Goal: Task Accomplishment & Management: Use online tool/utility

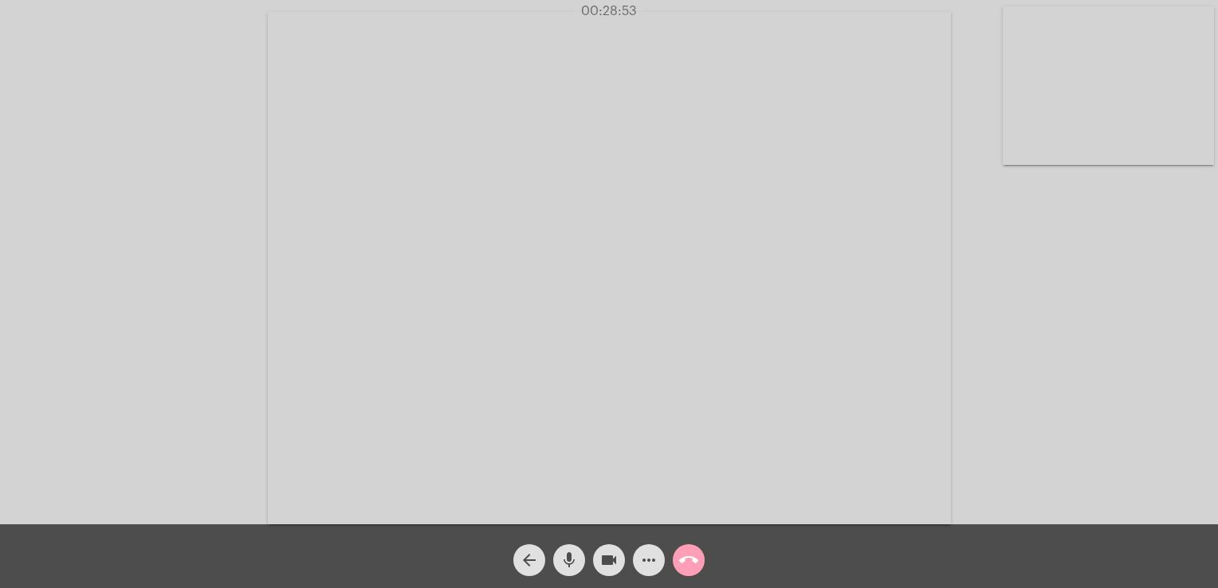
click at [686, 552] on mat-icon "call_end" at bounding box center [688, 560] width 19 height 19
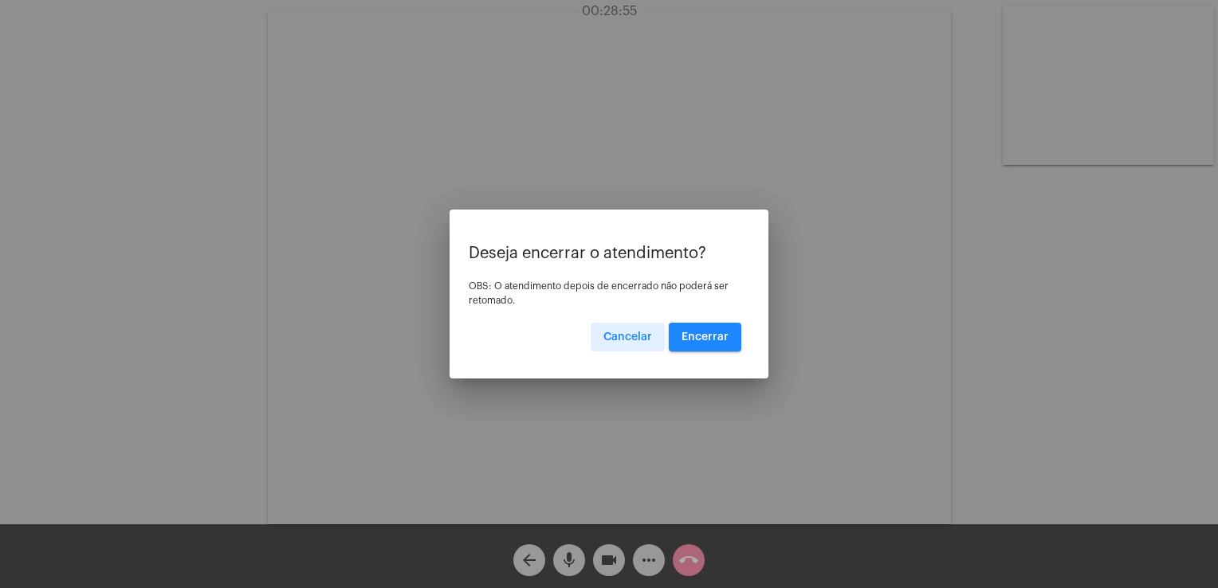
click at [721, 333] on span "Encerrar" at bounding box center [705, 337] width 47 height 11
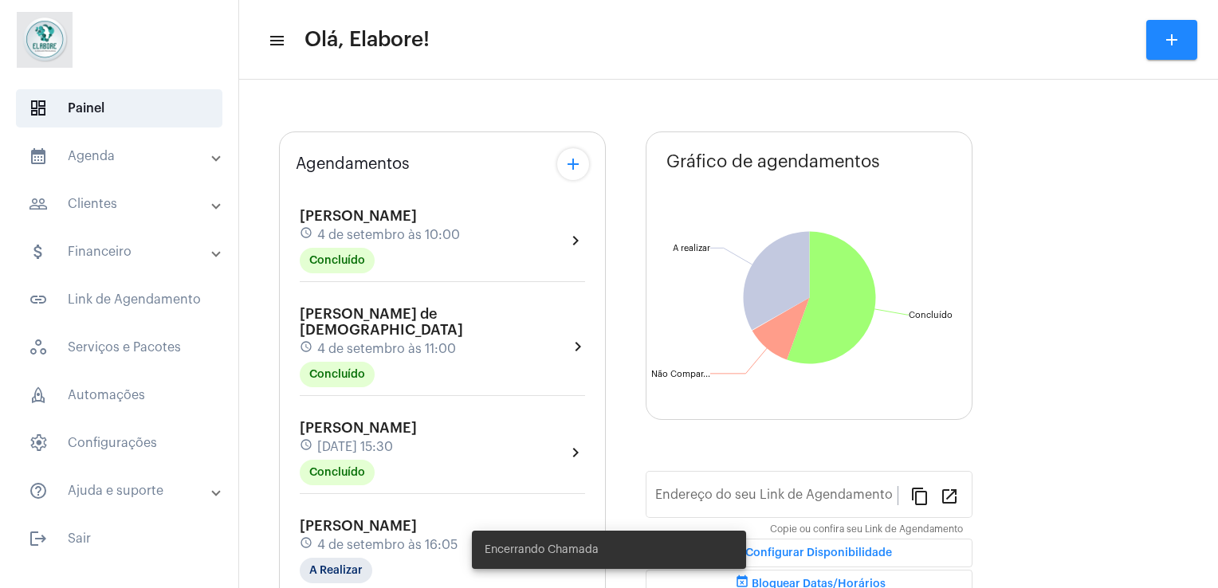
type input "[URL][DOMAIN_NAME]"
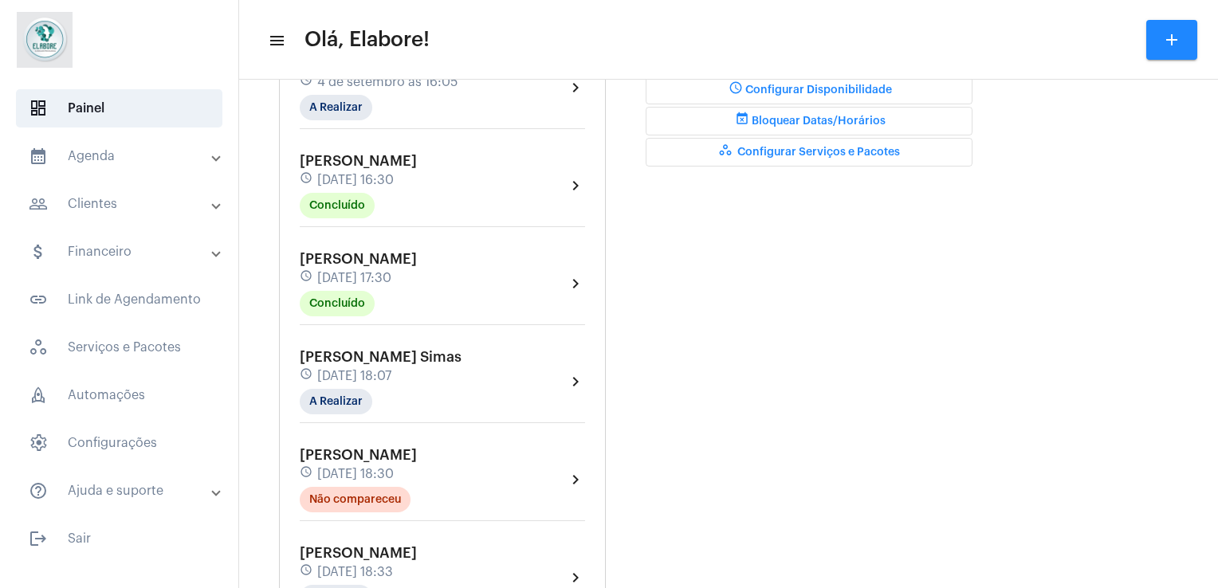
scroll to position [370, 0]
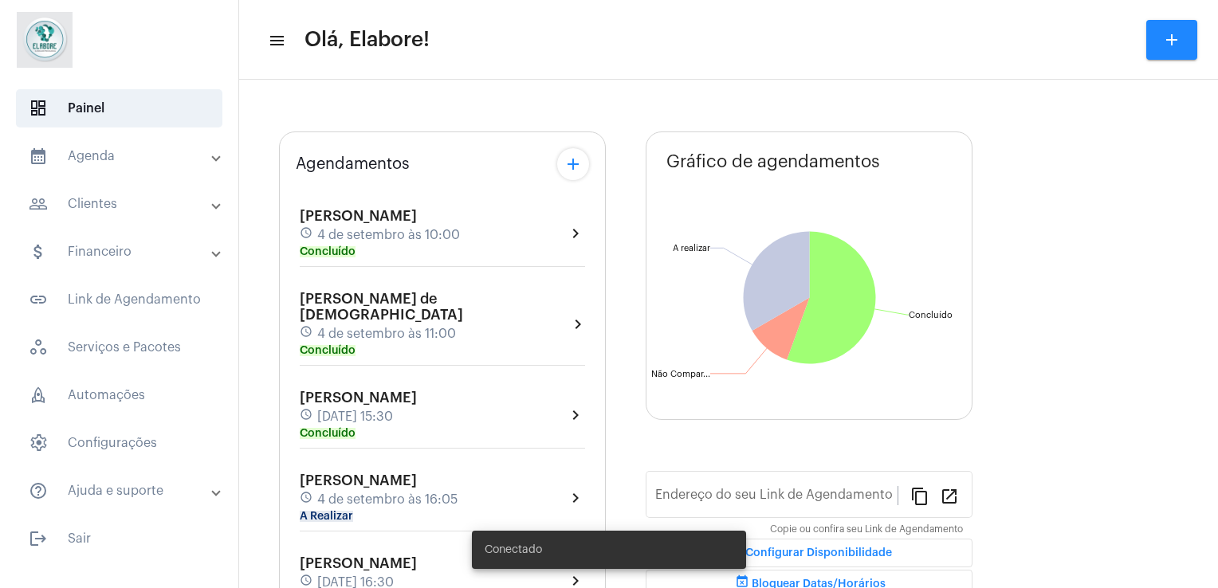
type input "[URL][DOMAIN_NAME]"
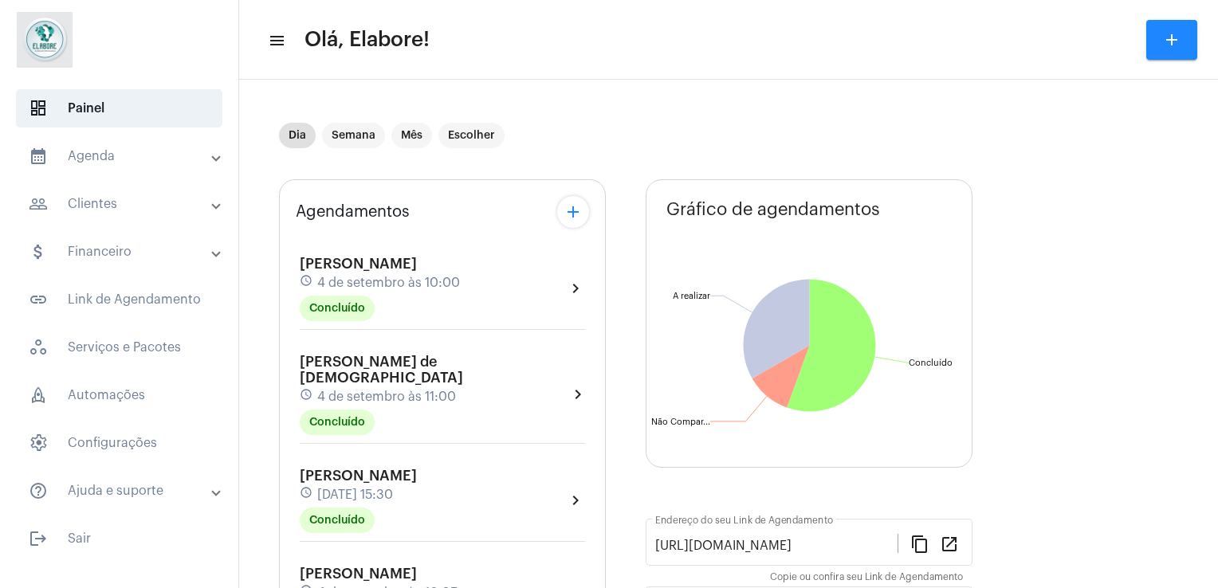
click at [1004, 132] on div "Dia Semana Mês Escolher" at bounding box center [728, 136] width 899 height 80
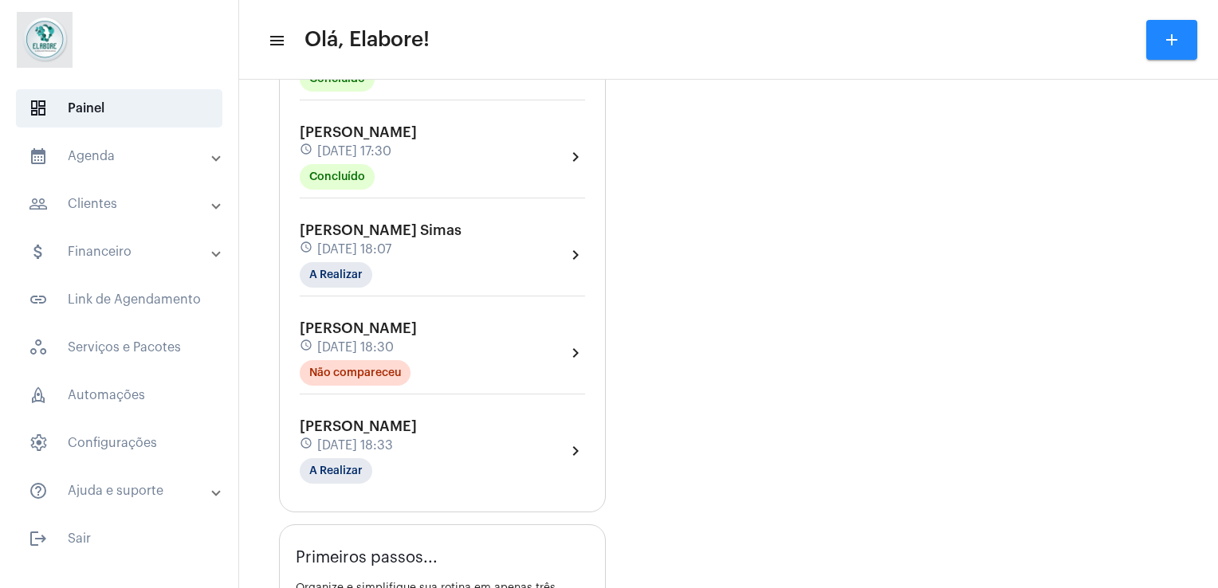
scroll to position [670, 0]
